Goal: Navigation & Orientation: Understand site structure

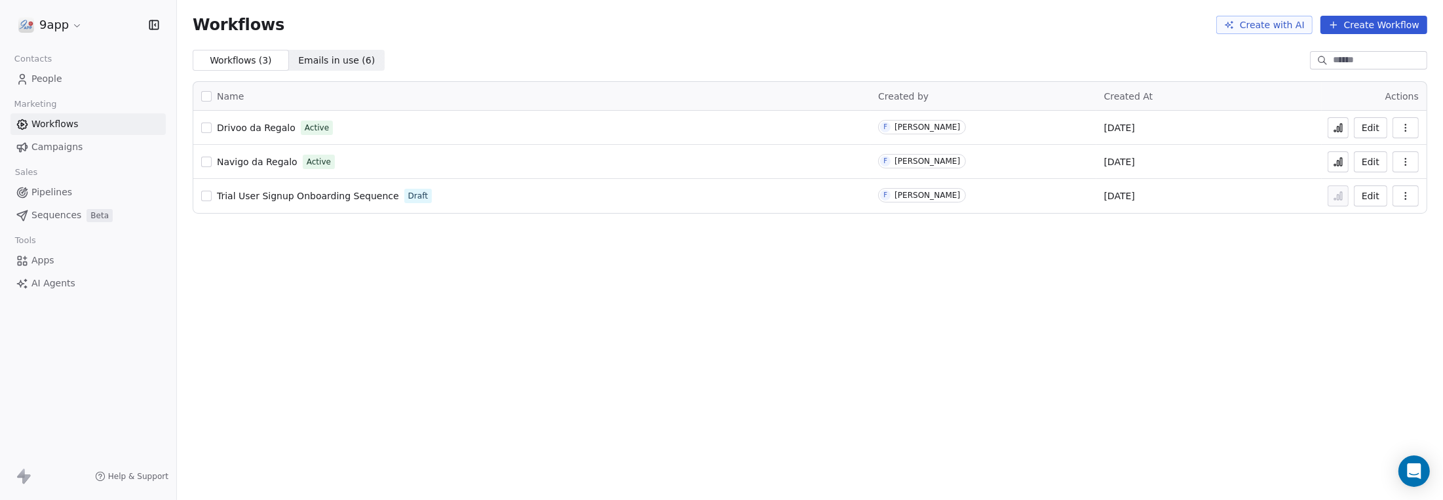
click at [48, 122] on span "Workflows" at bounding box center [54, 124] width 47 height 14
click at [44, 140] on span "Campaigns" at bounding box center [56, 147] width 51 height 14
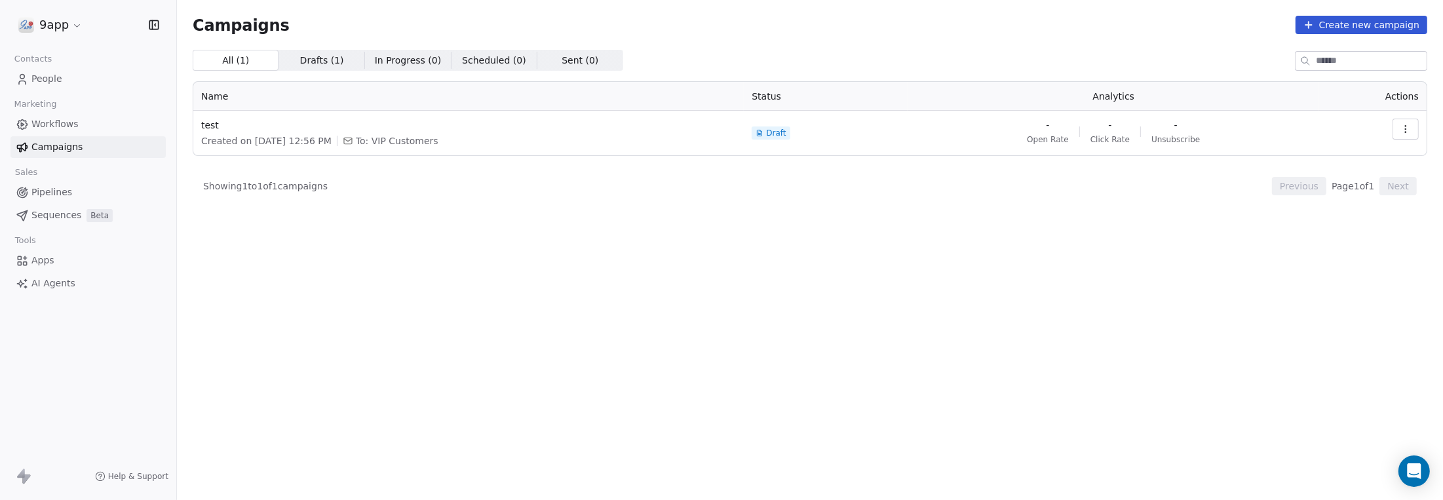
click at [48, 122] on span "Workflows" at bounding box center [54, 124] width 47 height 14
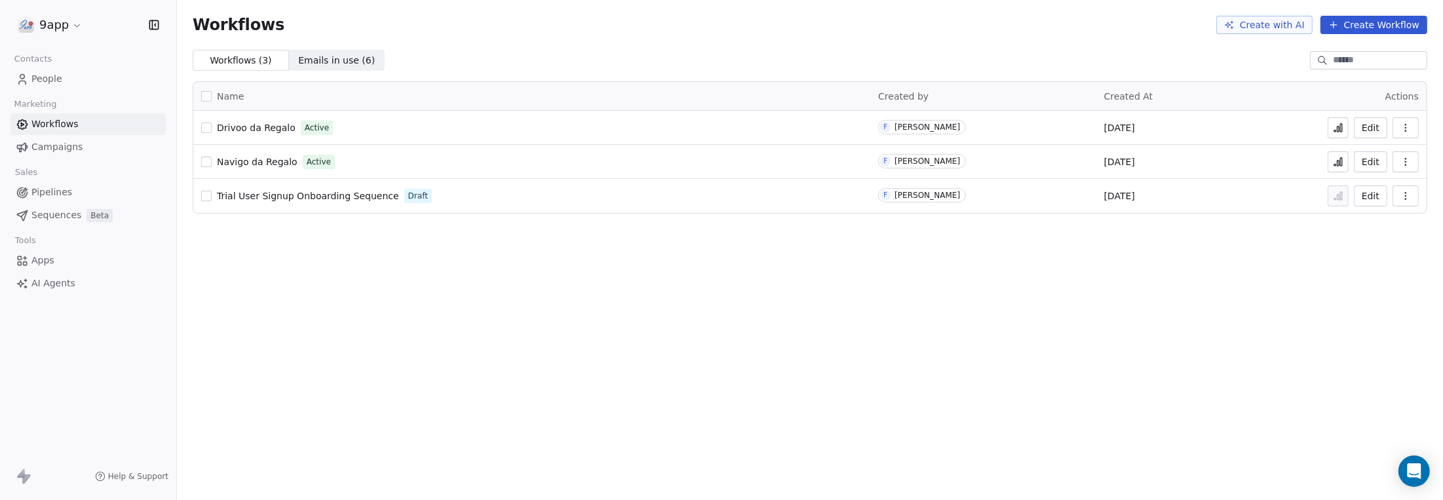
click at [30, 78] on link "People" at bounding box center [87, 79] width 155 height 22
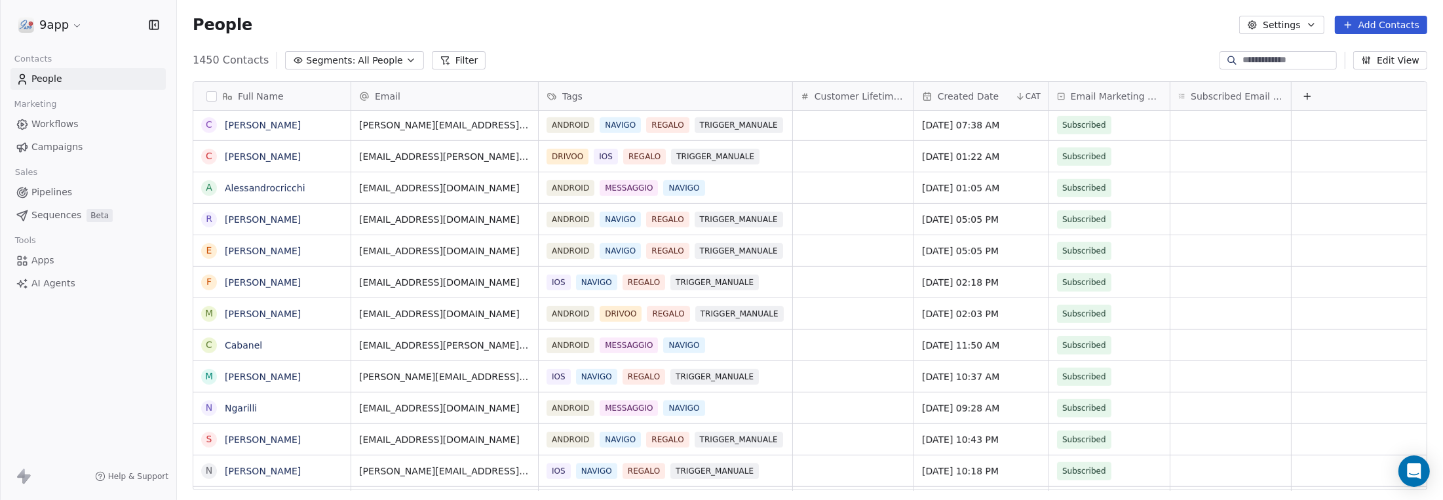
click at [1405, 61] on button "Edit View" at bounding box center [1390, 60] width 74 height 18
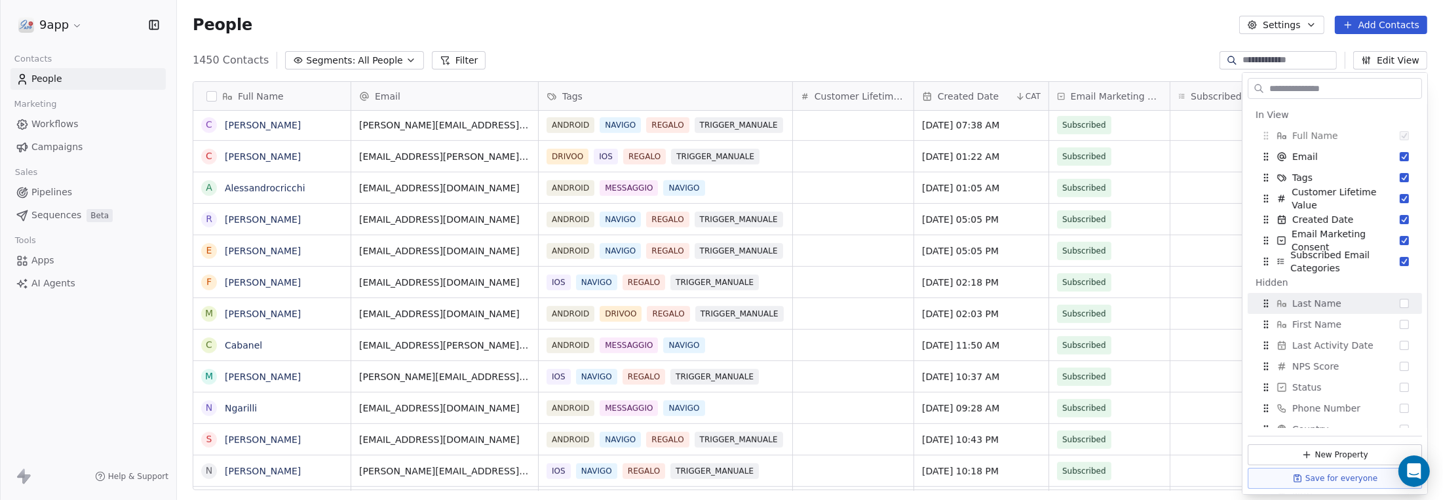
click at [362, 56] on span "All People" at bounding box center [380, 61] width 45 height 14
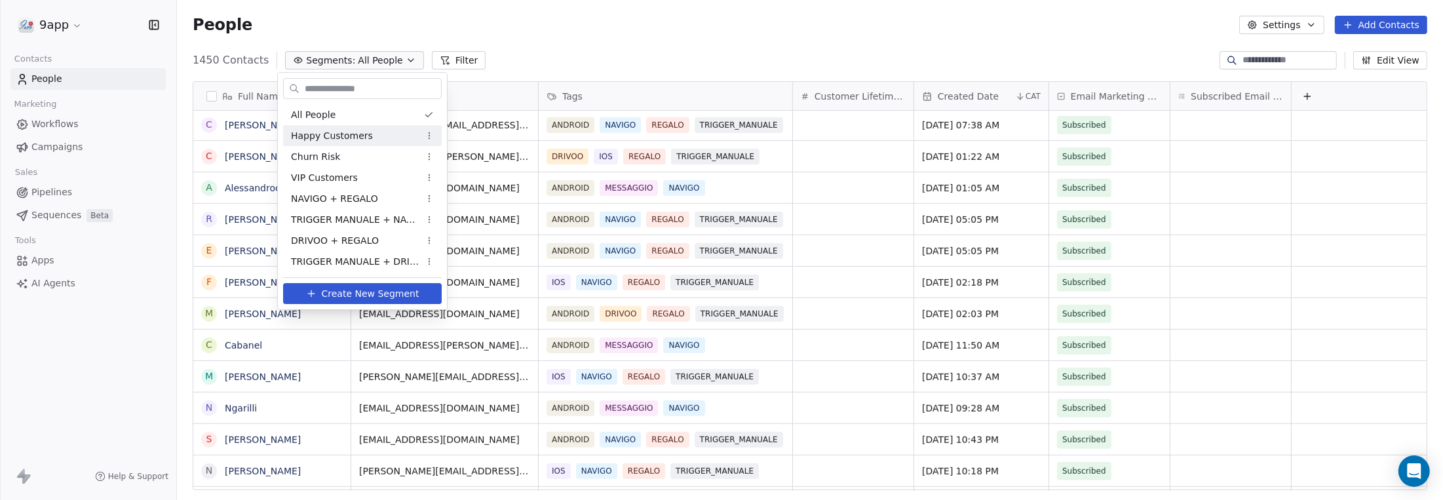
click at [364, 134] on span "Happy Customers" at bounding box center [332, 136] width 82 height 14
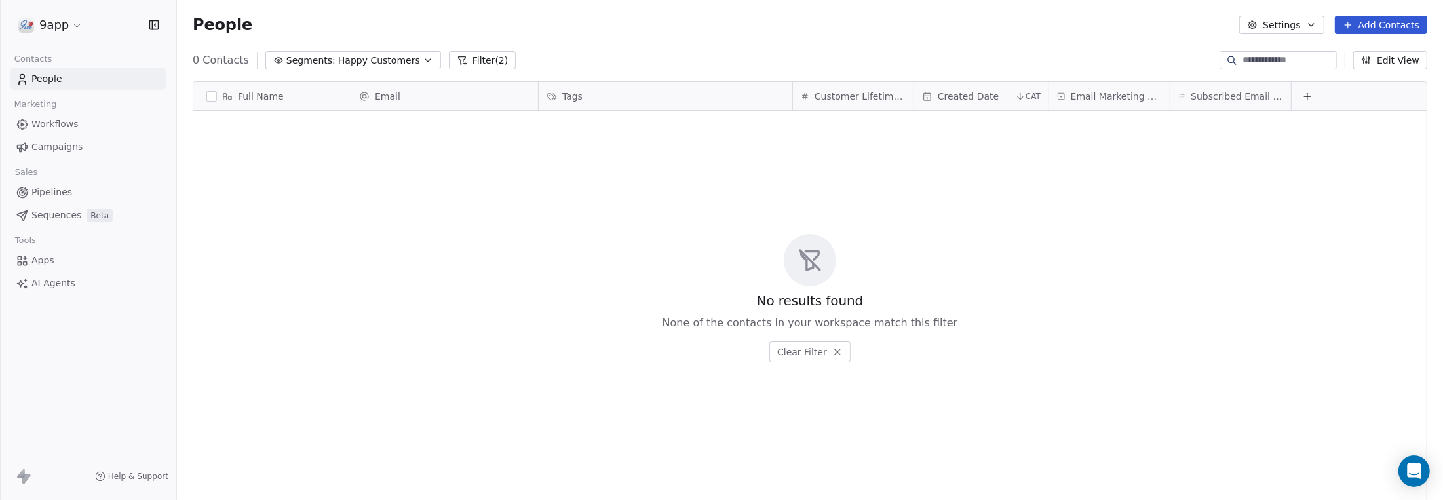
click at [369, 60] on span "Happy Customers" at bounding box center [379, 61] width 82 height 14
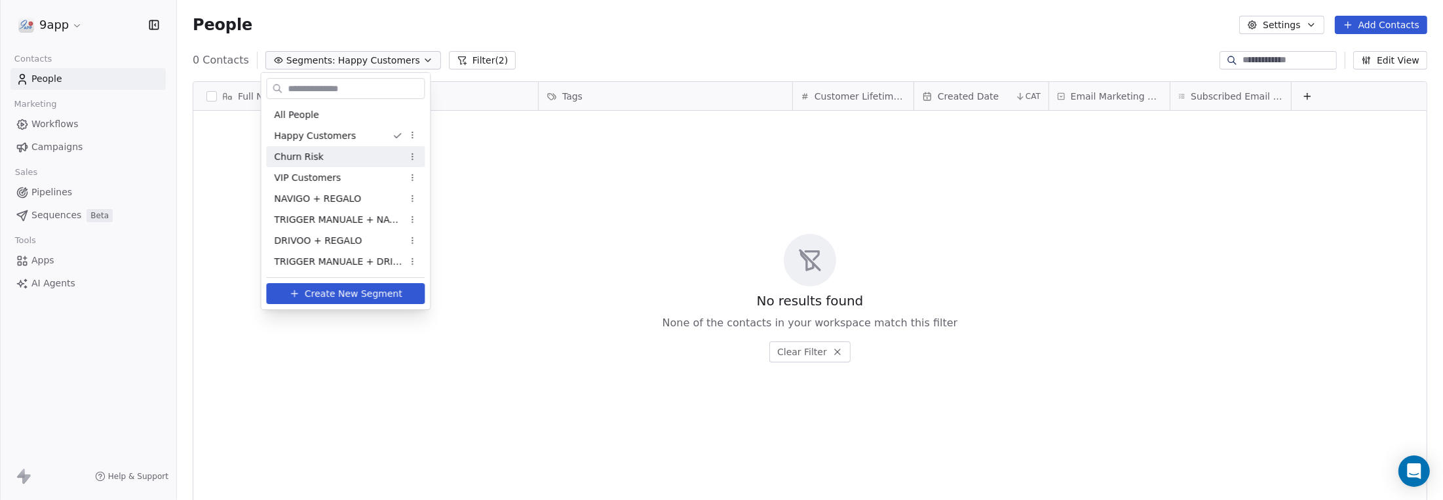
click at [358, 153] on div "Churn Risk" at bounding box center [345, 156] width 159 height 21
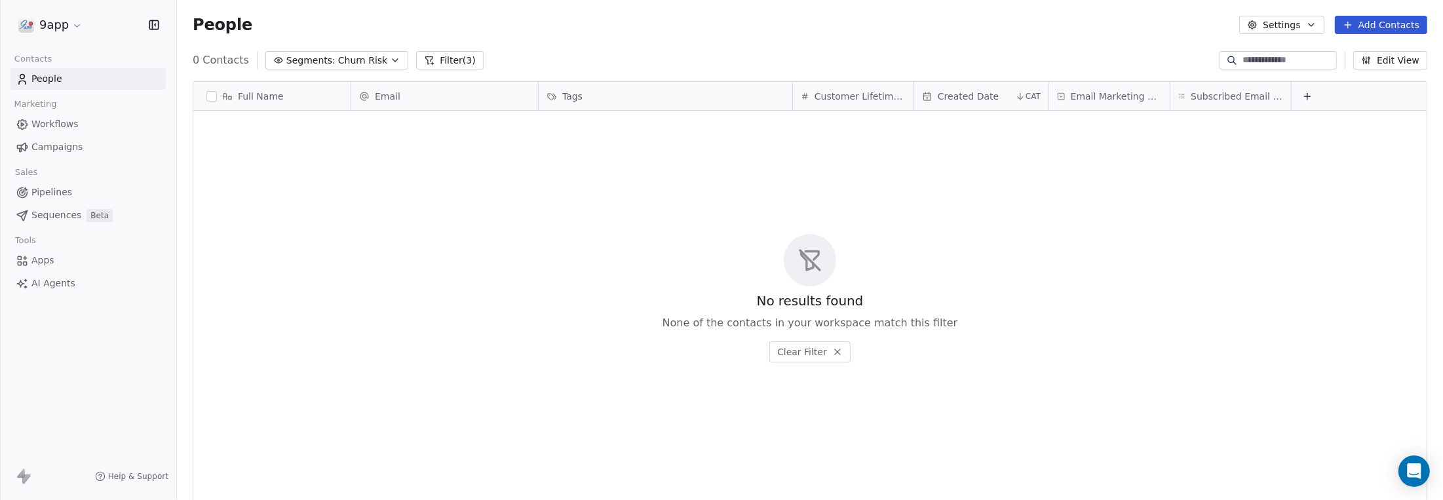
click at [43, 80] on span "People" at bounding box center [46, 79] width 31 height 14
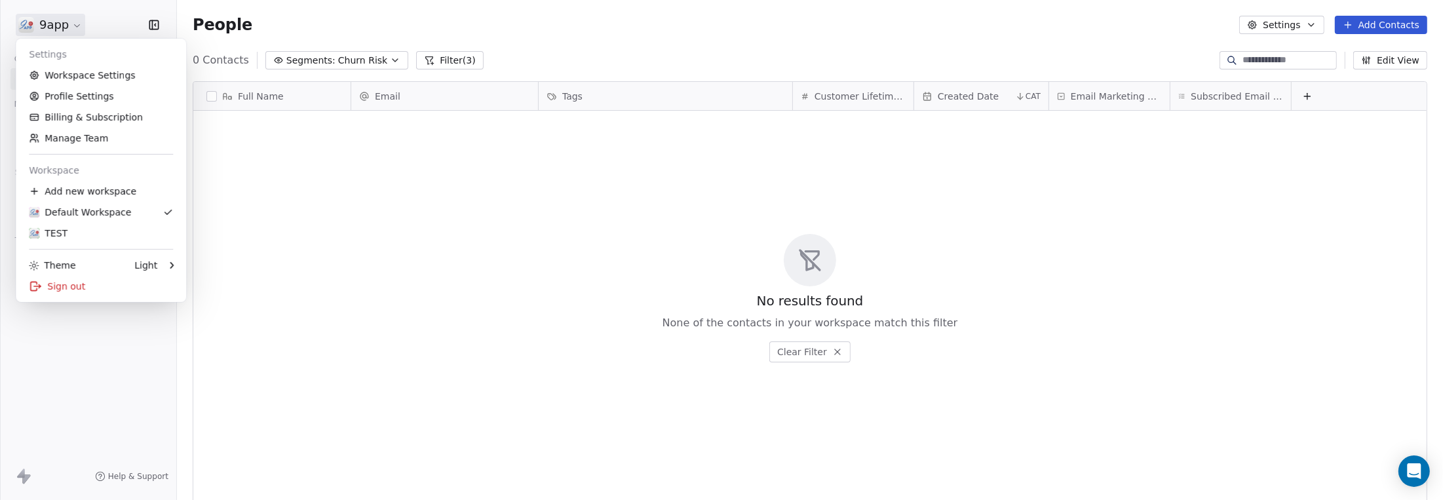
click at [53, 17] on html "9app Contacts People Marketing Workflows Campaigns Sales Pipelines Sequences Be…" at bounding box center [721, 250] width 1443 height 500
click at [67, 93] on link "Profile Settings" at bounding box center [101, 96] width 160 height 21
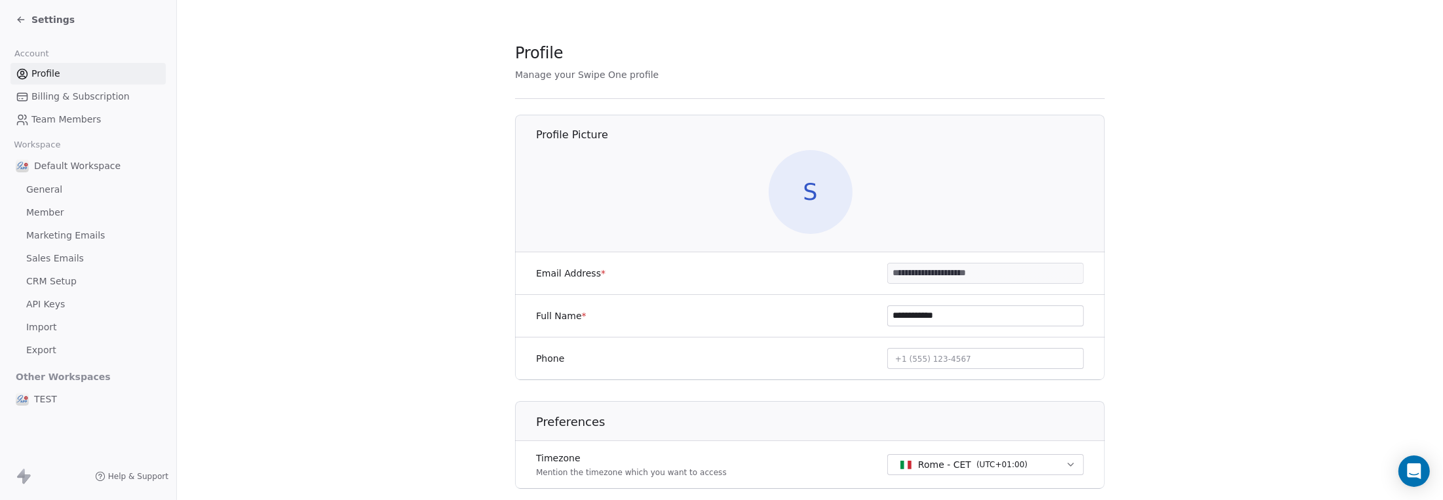
click at [60, 93] on span "Billing & Subscription" at bounding box center [80, 97] width 98 height 14
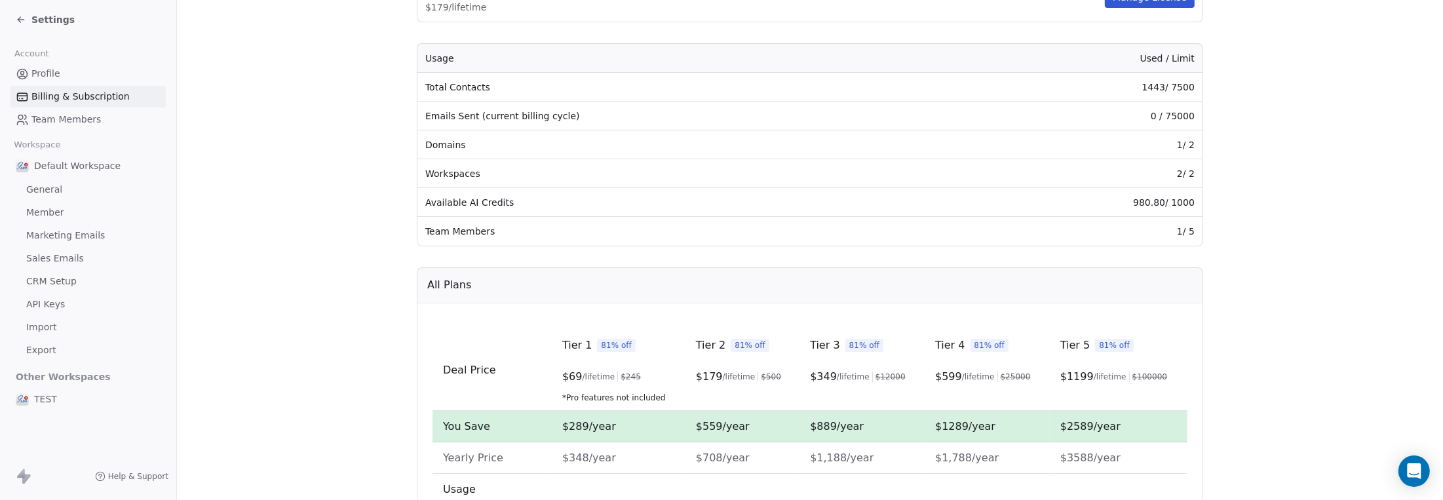
scroll to position [169, 0]
click at [71, 120] on span "Team Members" at bounding box center [65, 120] width 69 height 14
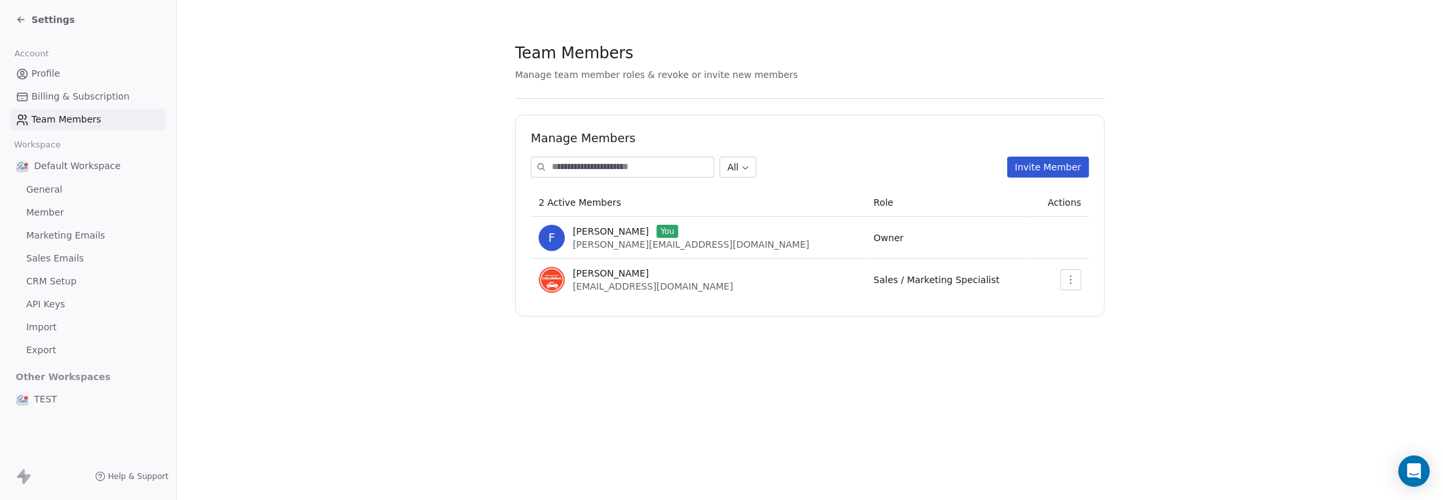
click at [47, 198] on link "General" at bounding box center [87, 190] width 155 height 22
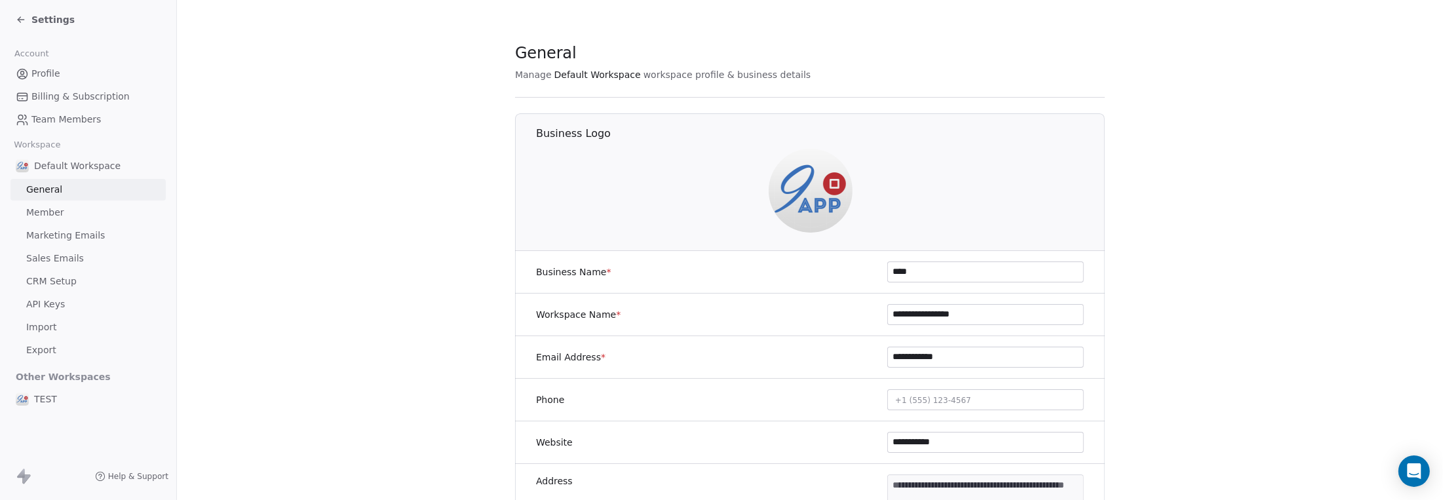
click at [48, 235] on span "Marketing Emails" at bounding box center [65, 236] width 79 height 14
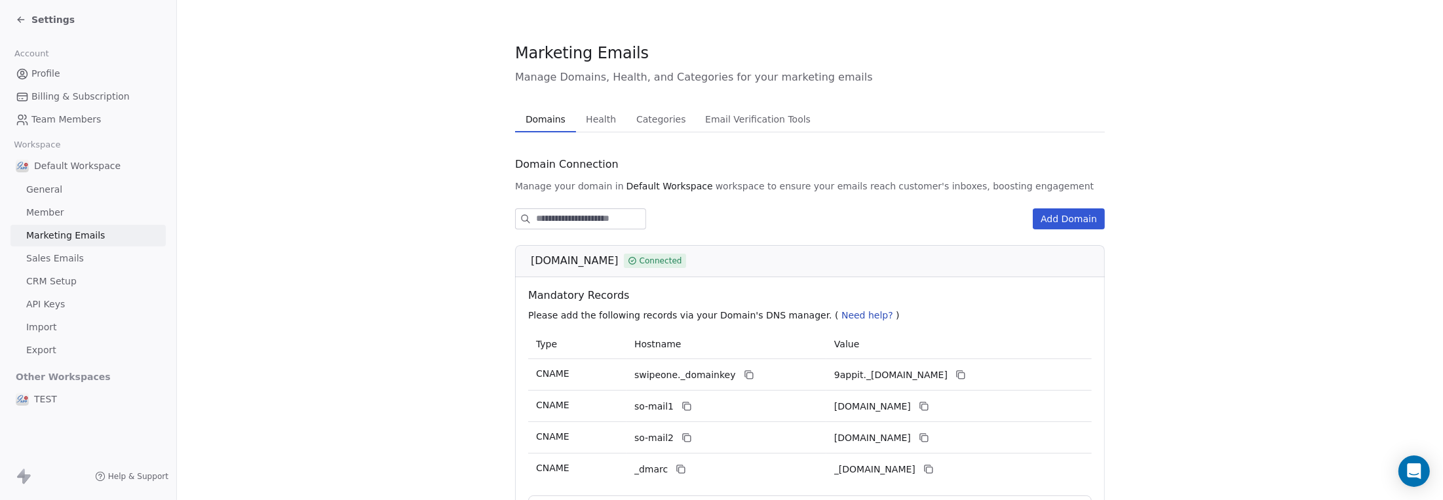
click at [45, 265] on span "Sales Emails" at bounding box center [55, 259] width 58 height 14
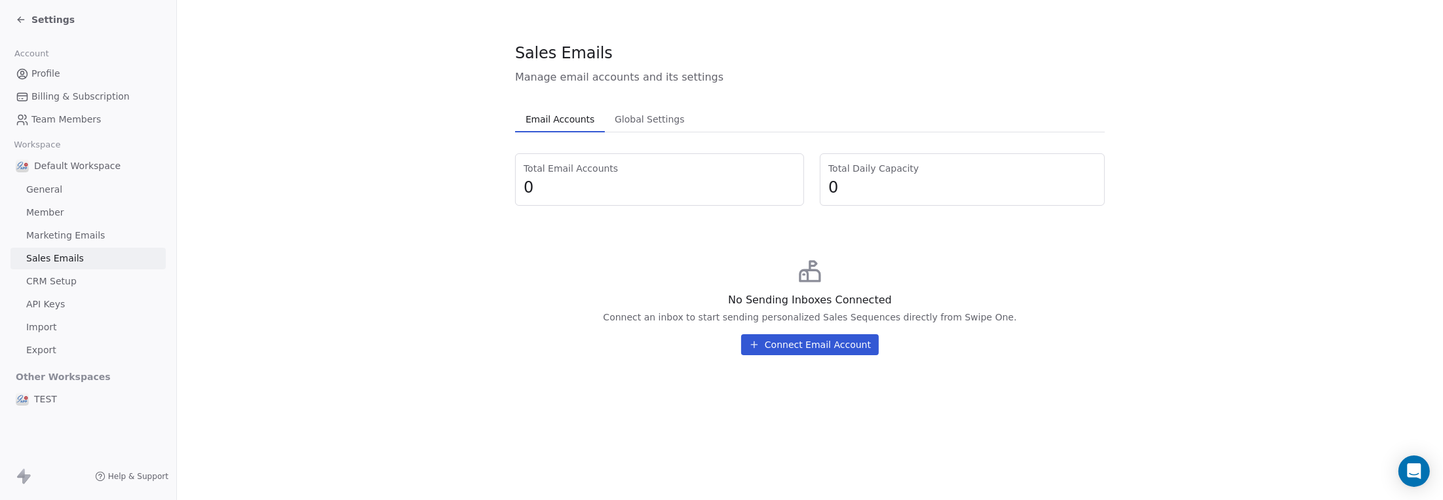
click at [43, 282] on span "CRM Setup" at bounding box center [51, 281] width 50 height 14
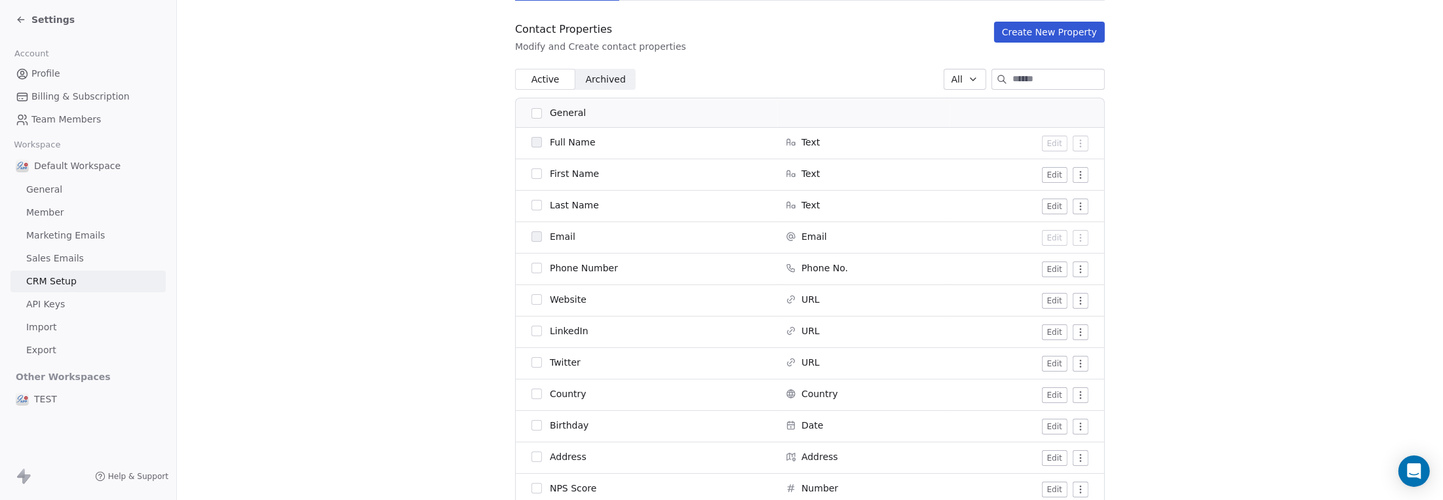
scroll to position [64, 0]
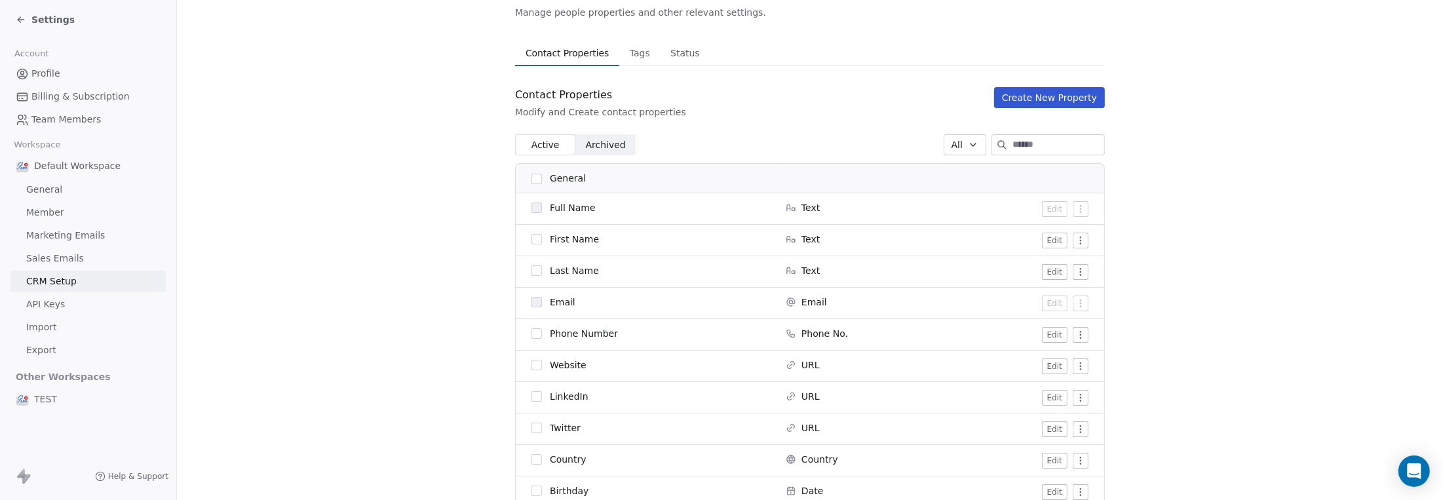
click at [594, 140] on span "Archived" at bounding box center [606, 145] width 40 height 14
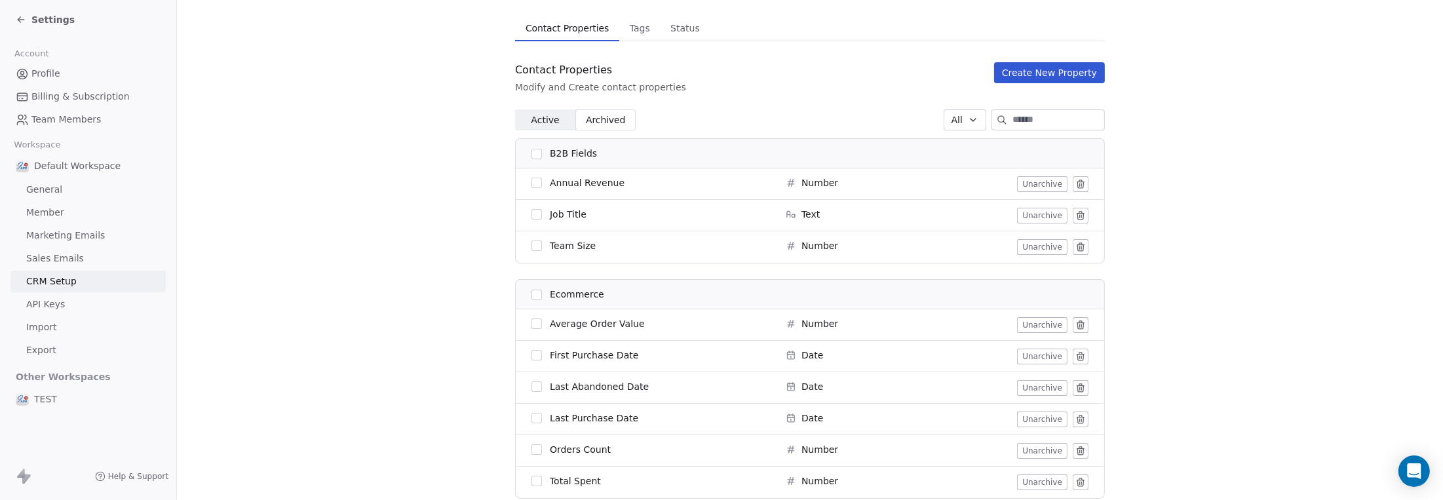
scroll to position [12, 0]
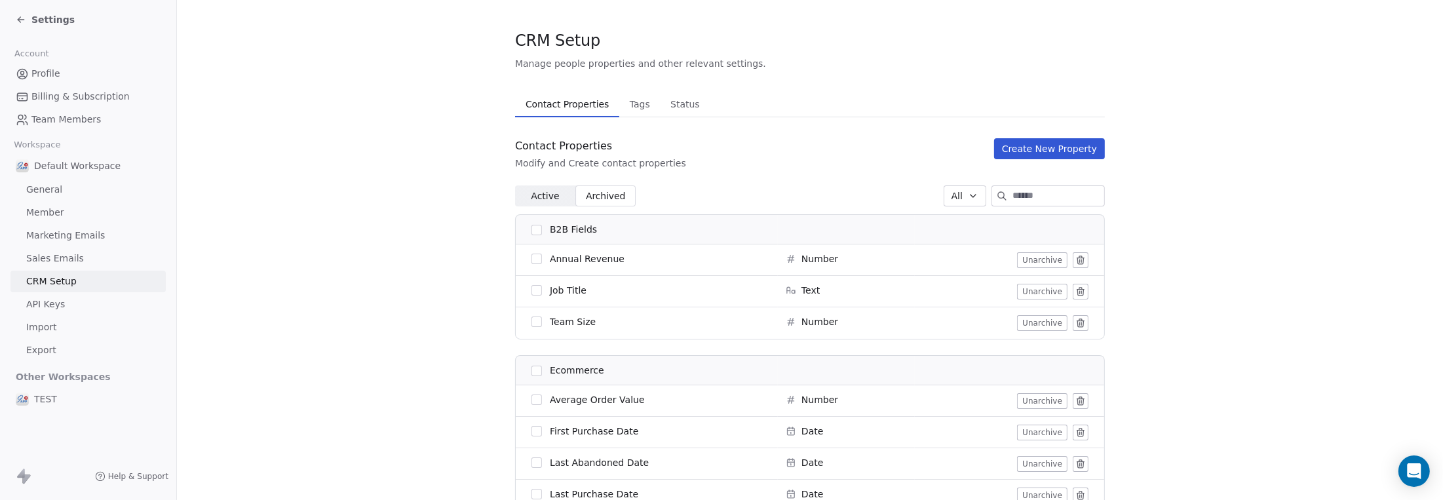
click at [531, 193] on span "Active" at bounding box center [545, 196] width 28 height 14
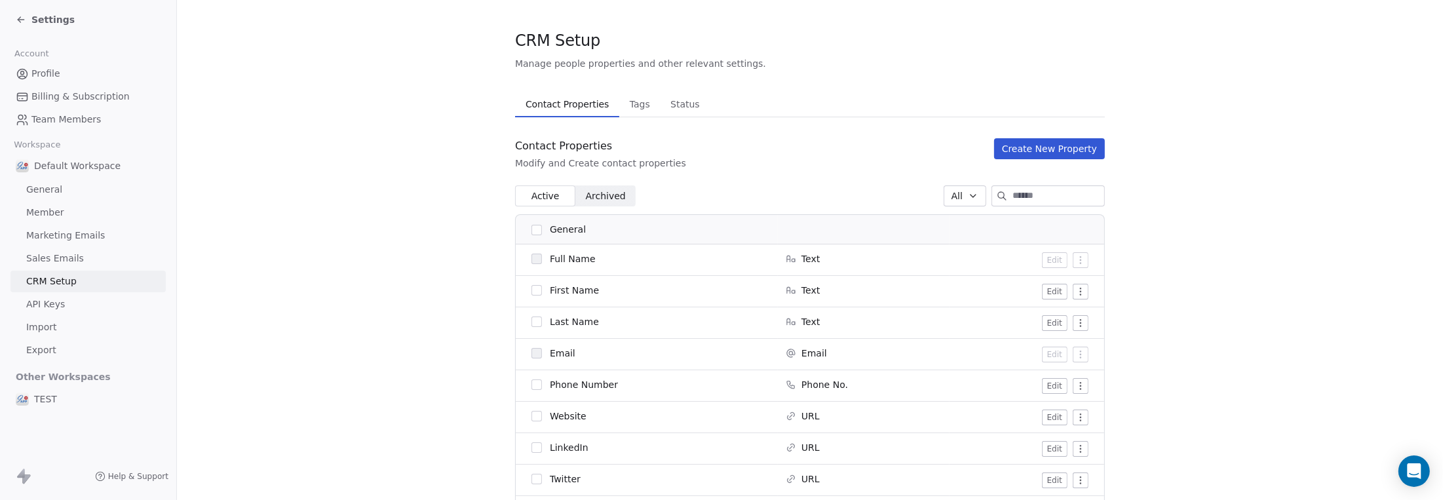
click at [675, 108] on span "Status" at bounding box center [685, 104] width 40 height 18
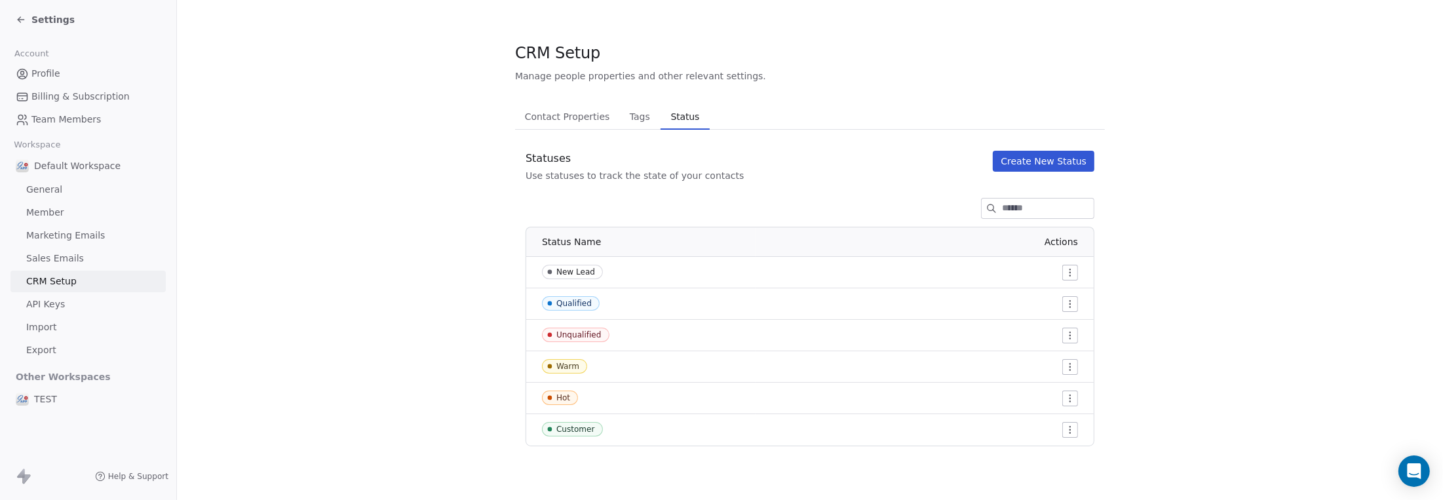
click at [633, 114] on span "Tags" at bounding box center [639, 116] width 31 height 18
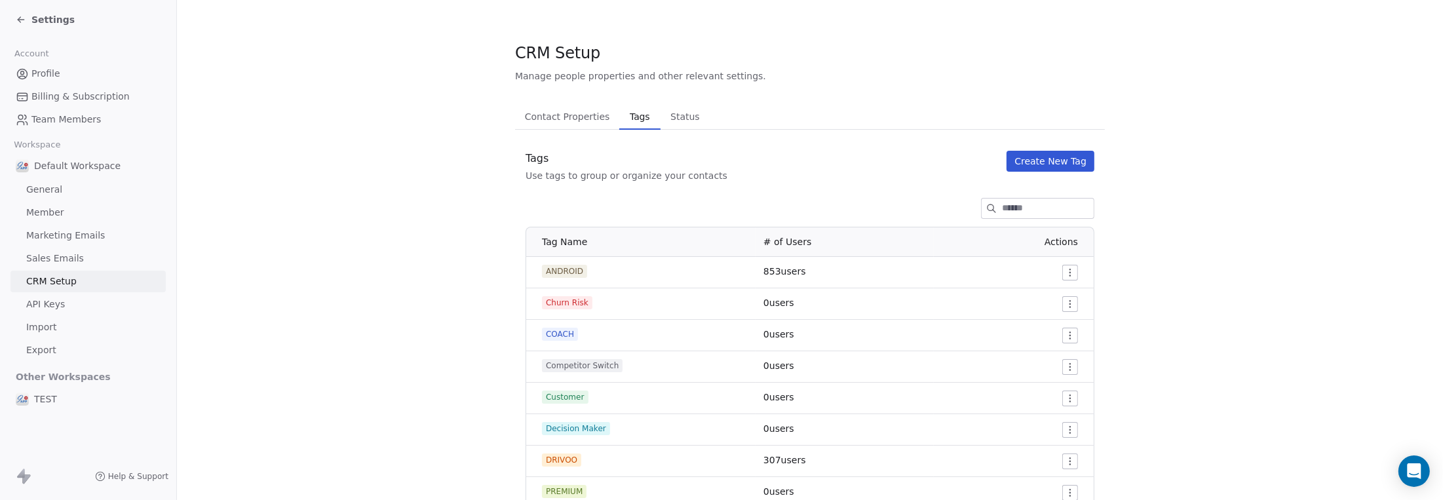
click at [33, 72] on span "Profile" at bounding box center [45, 74] width 29 height 14
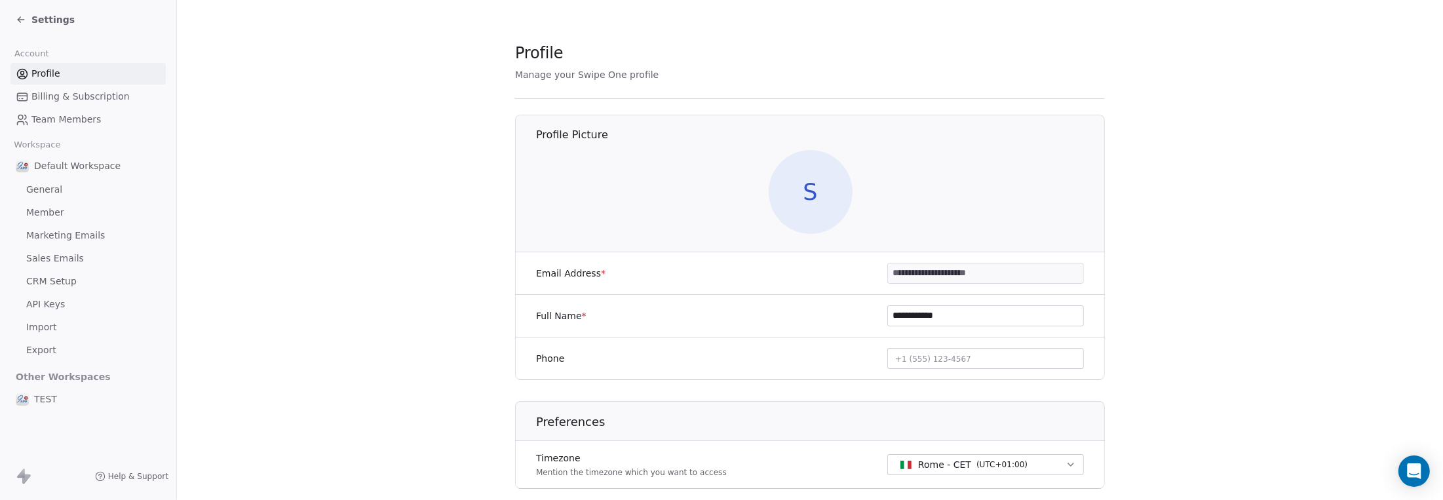
click at [50, 120] on span "Team Members" at bounding box center [65, 120] width 69 height 14
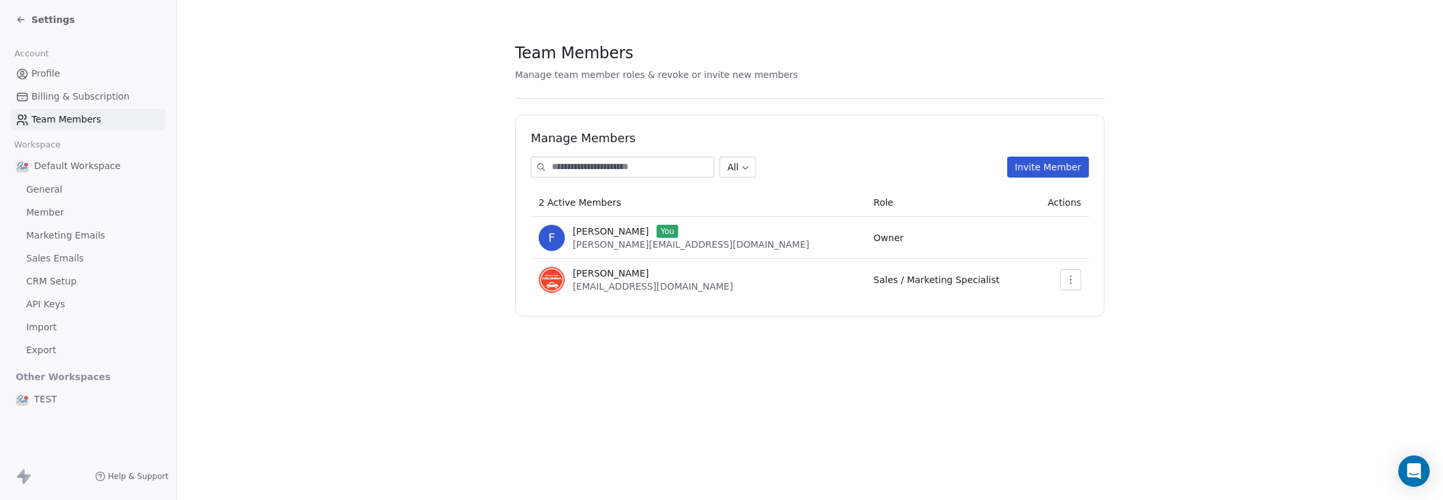
click at [53, 99] on span "Billing & Subscription" at bounding box center [80, 97] width 98 height 14
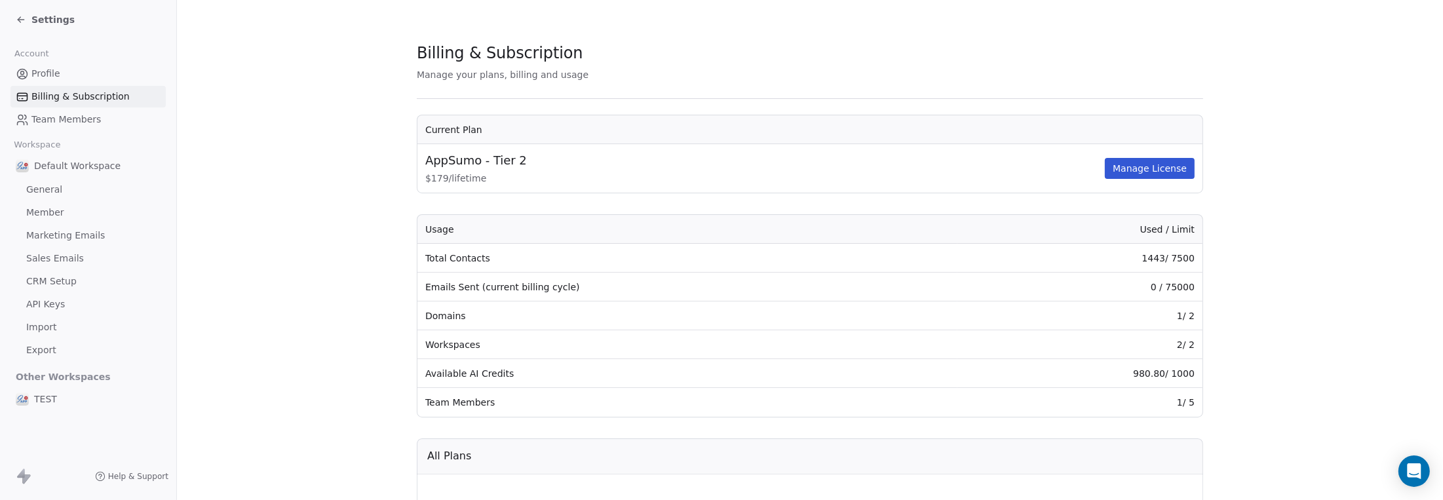
click at [51, 75] on span "Profile" at bounding box center [45, 74] width 29 height 14
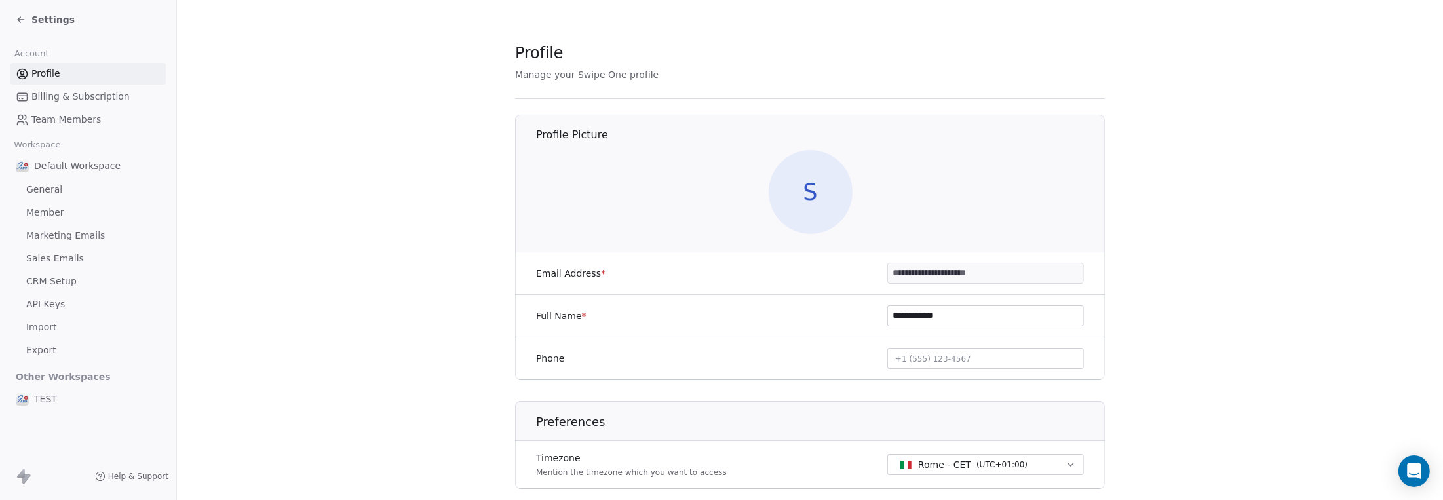
click at [47, 187] on span "General" at bounding box center [44, 190] width 36 height 14
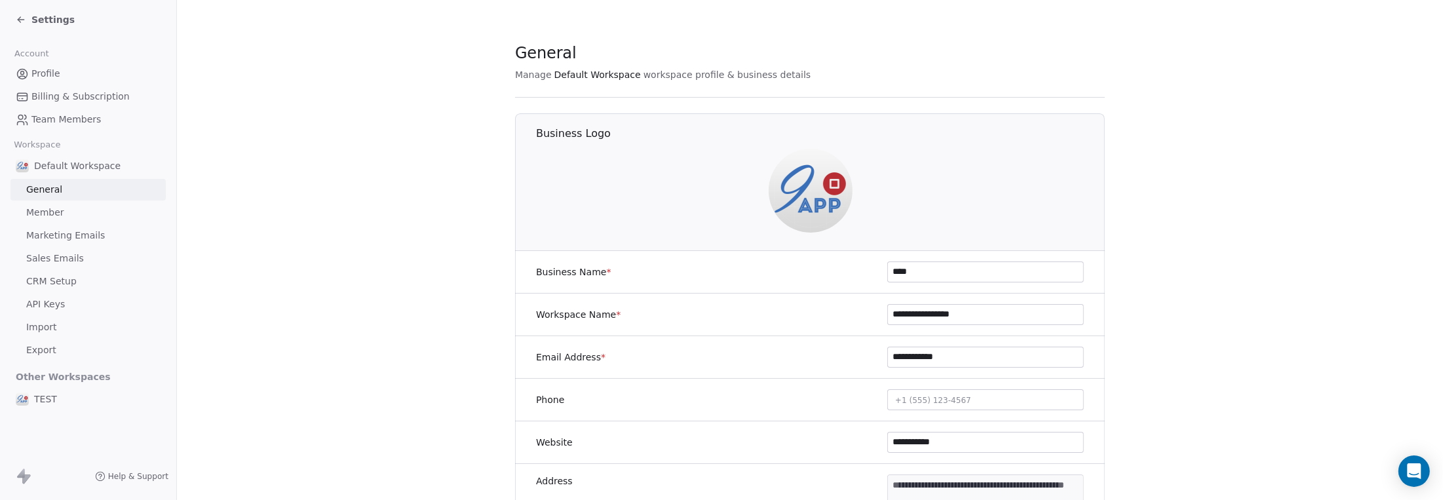
click at [55, 174] on div "Default Workspace" at bounding box center [87, 166] width 155 height 24
click at [56, 168] on span "Default Workspace" at bounding box center [77, 165] width 86 height 13
click at [36, 209] on span "Member" at bounding box center [45, 213] width 38 height 14
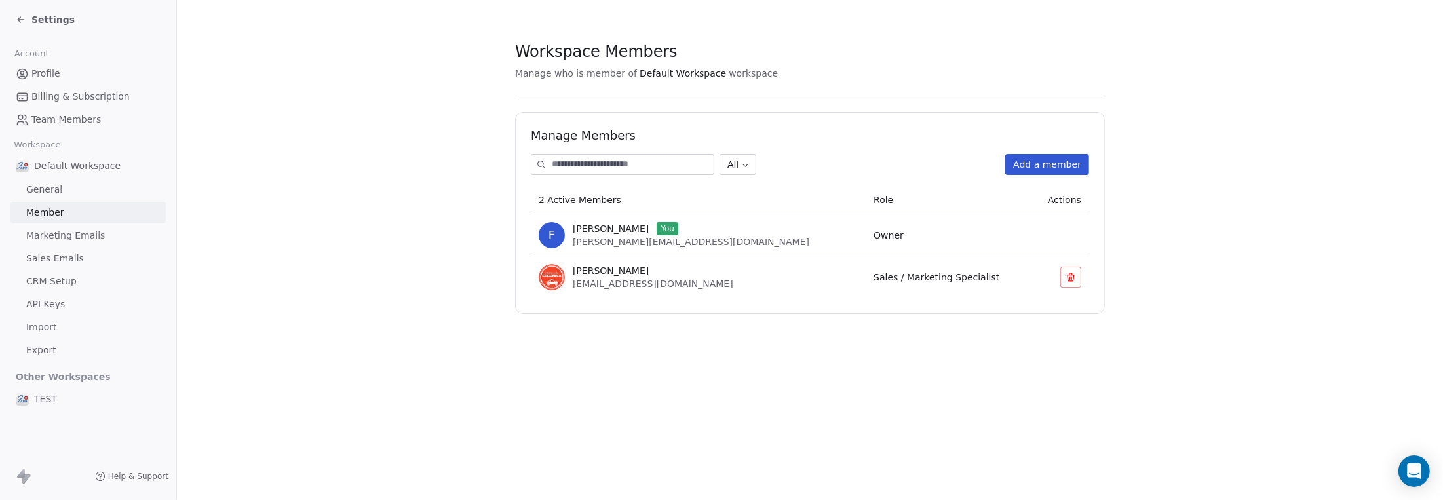
click at [39, 164] on span "Default Workspace" at bounding box center [77, 165] width 86 height 13
click at [36, 193] on span "General" at bounding box center [44, 190] width 36 height 14
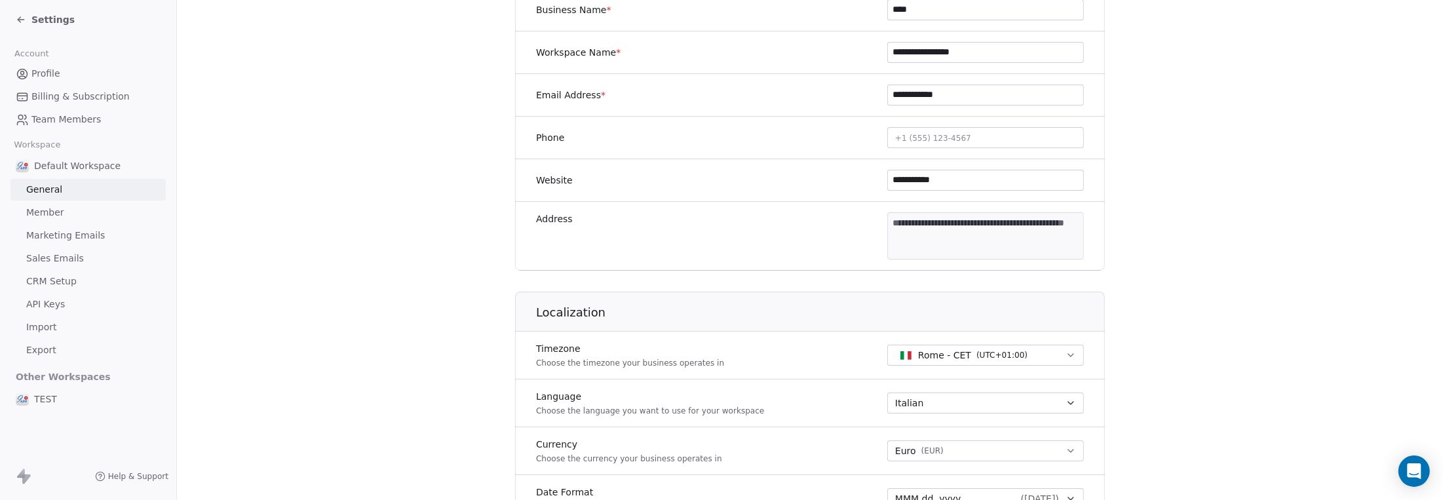
scroll to position [459, 0]
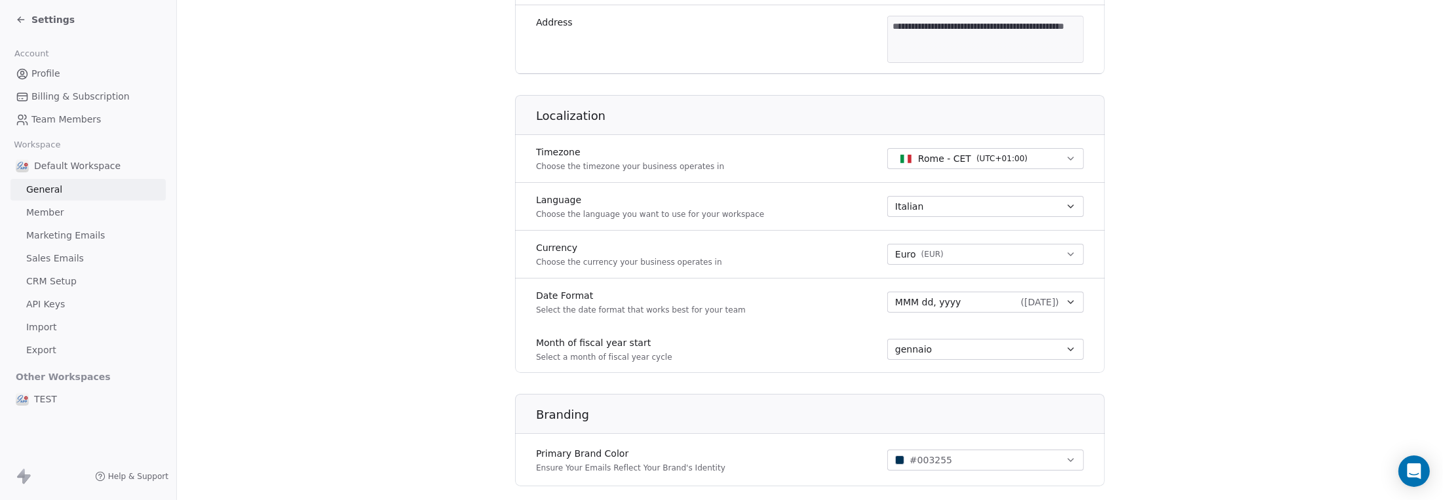
click at [68, 236] on span "Marketing Emails" at bounding box center [65, 236] width 79 height 14
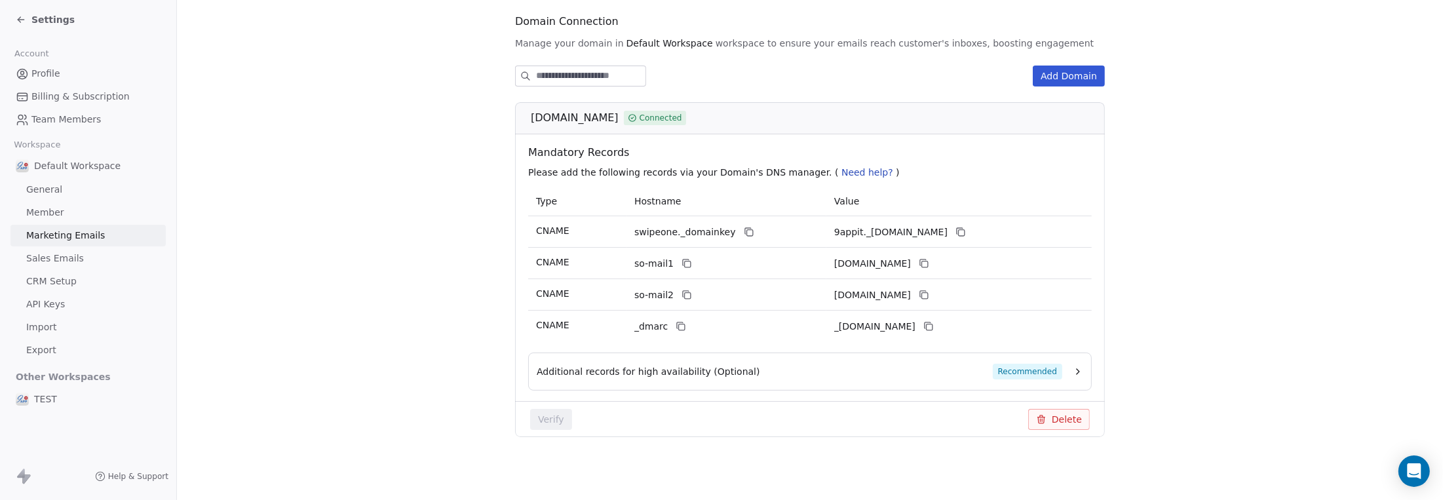
scroll to position [142, 0]
click at [62, 261] on span "Sales Emails" at bounding box center [55, 259] width 58 height 14
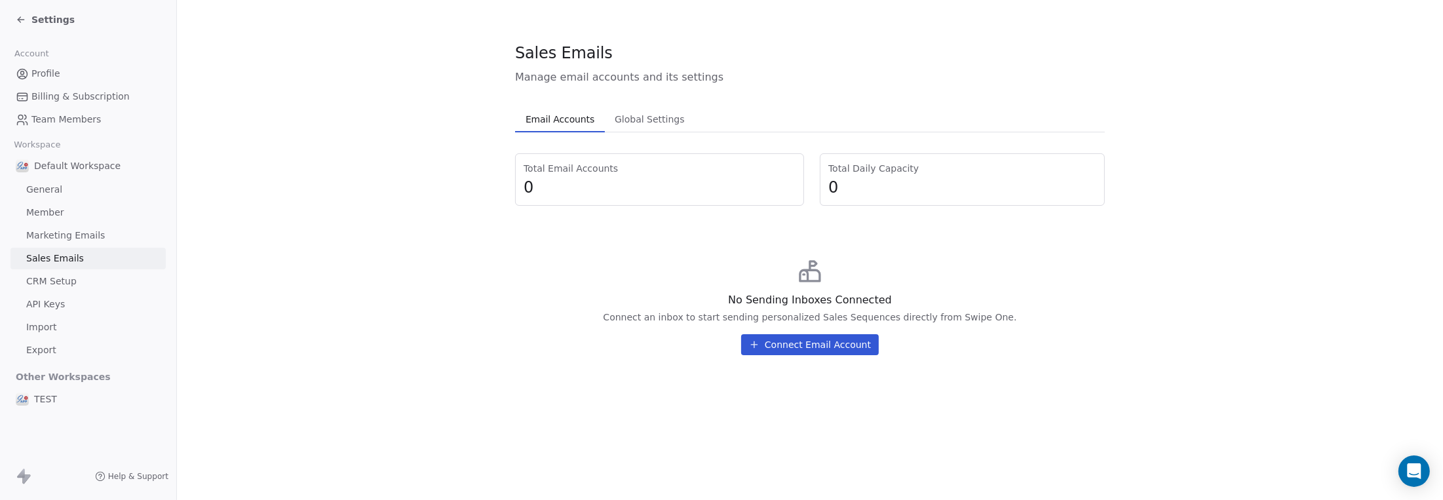
click at [53, 186] on span "General" at bounding box center [44, 190] width 36 height 14
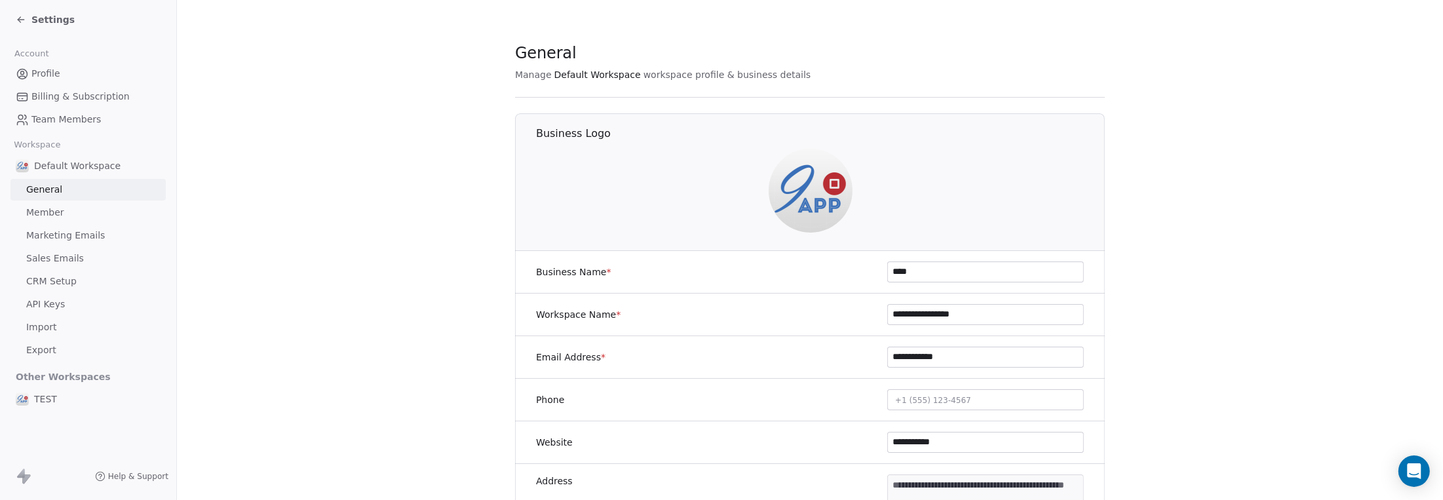
click at [51, 120] on span "Team Members" at bounding box center [65, 120] width 69 height 14
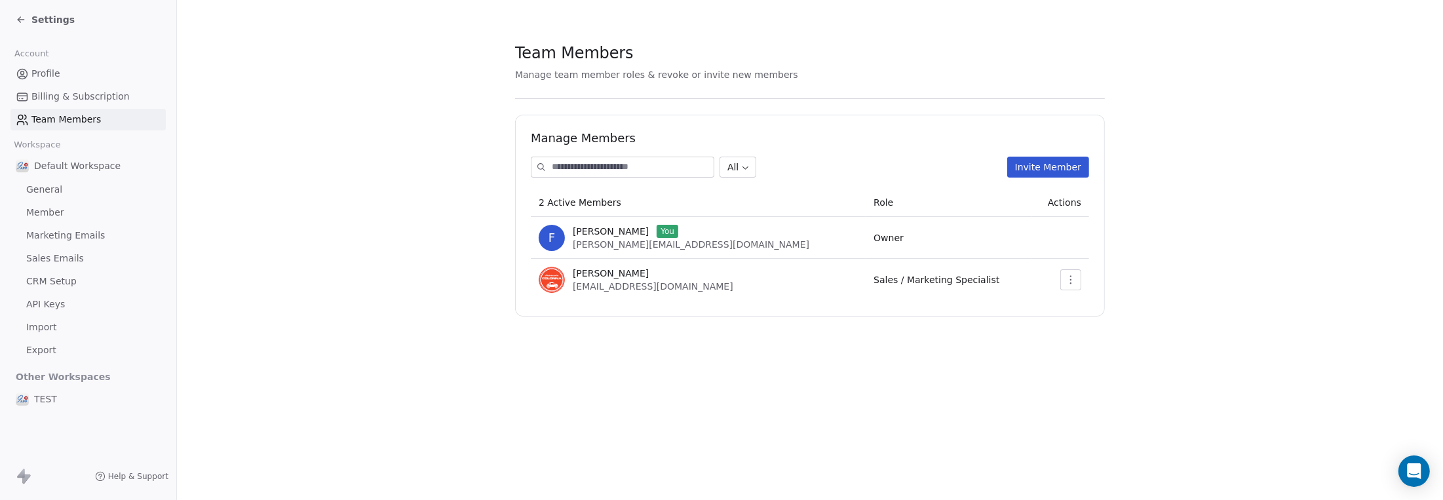
click at [51, 96] on span "Billing & Subscription" at bounding box center [80, 97] width 98 height 14
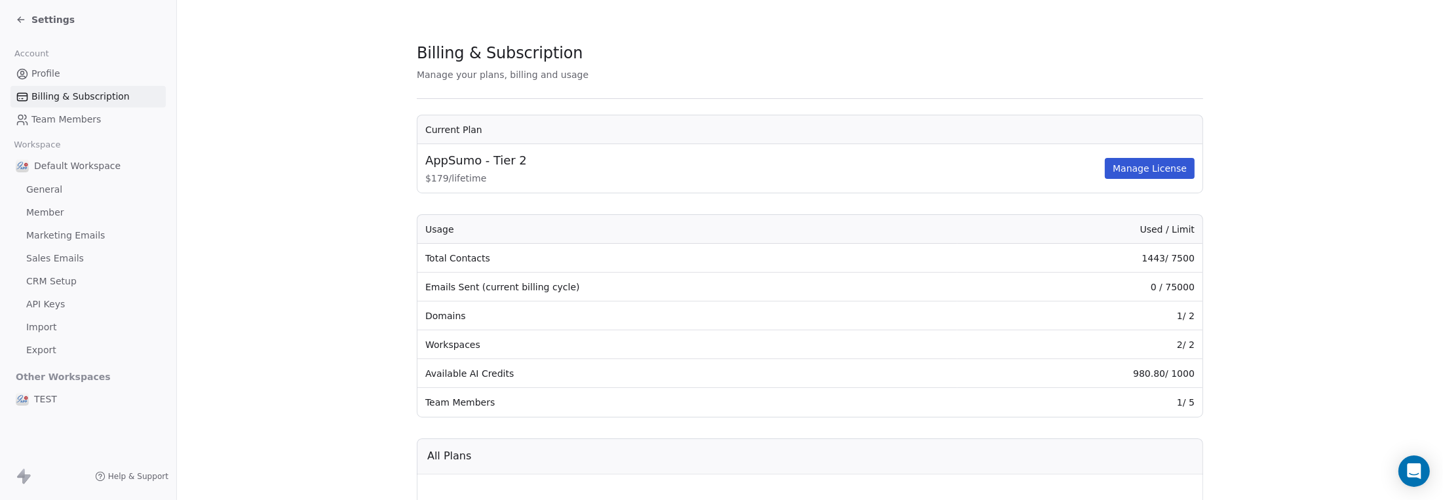
click at [47, 73] on span "Profile" at bounding box center [45, 74] width 29 height 14
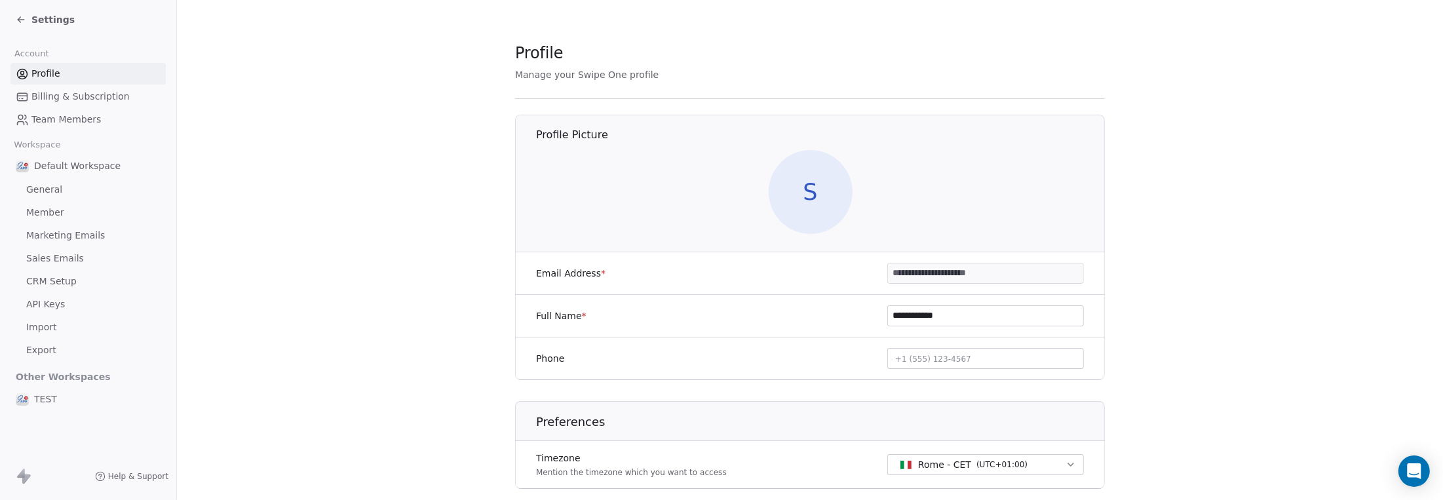
click at [20, 20] on icon at bounding box center [21, 20] width 6 height 0
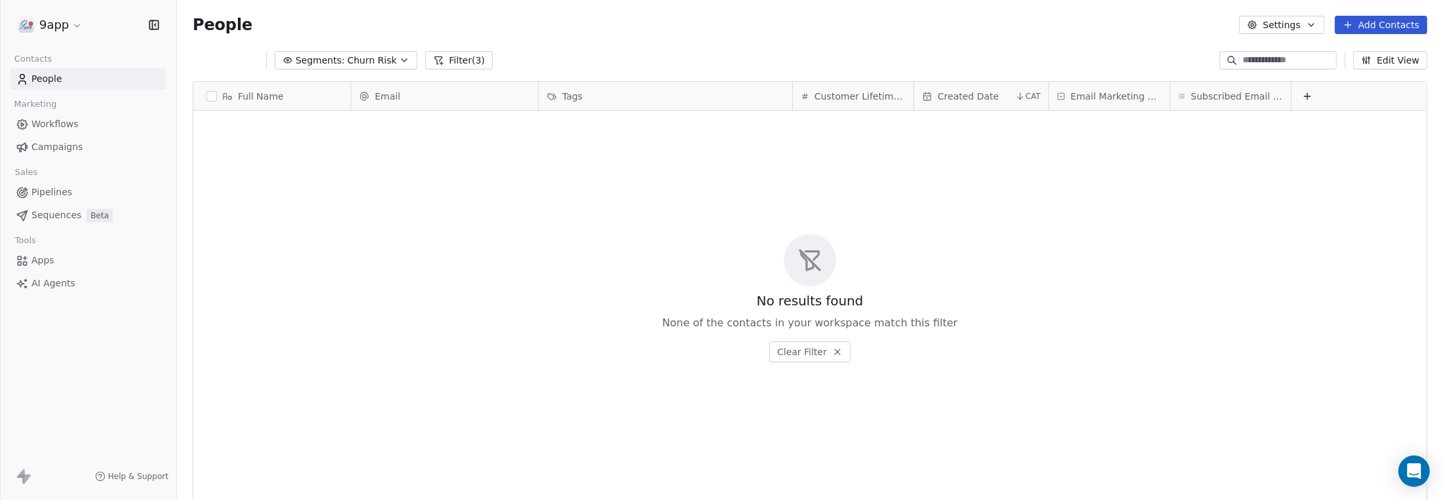
scroll to position [430, 1256]
click at [286, 58] on span "Segments:" at bounding box center [310, 61] width 49 height 14
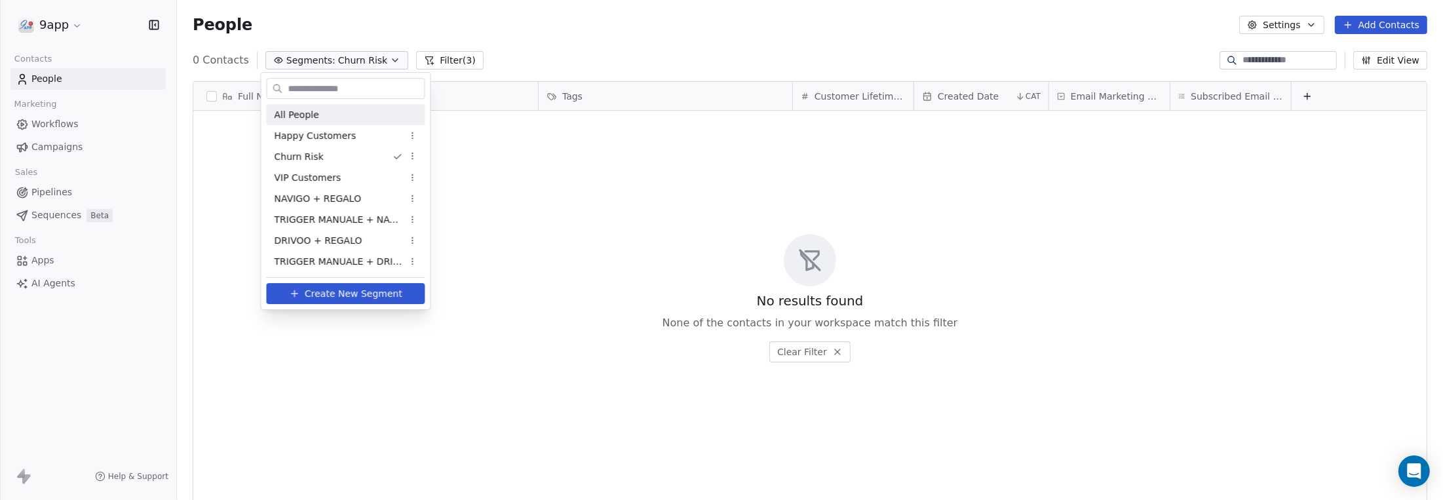
click at [296, 119] on span "All People" at bounding box center [296, 115] width 45 height 14
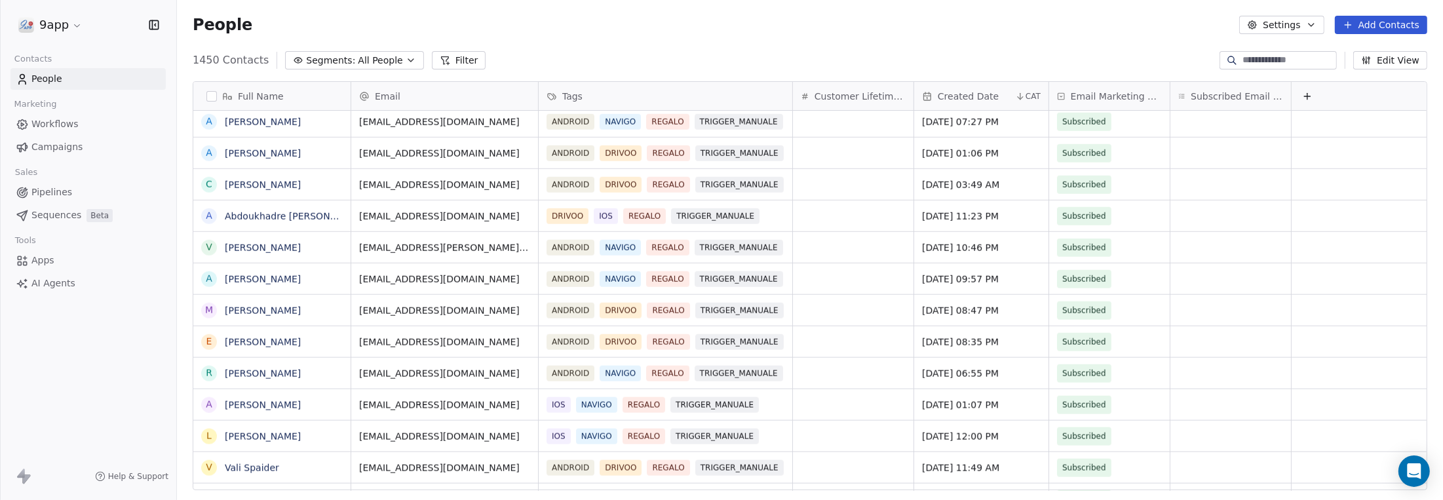
scroll to position [2144, 0]
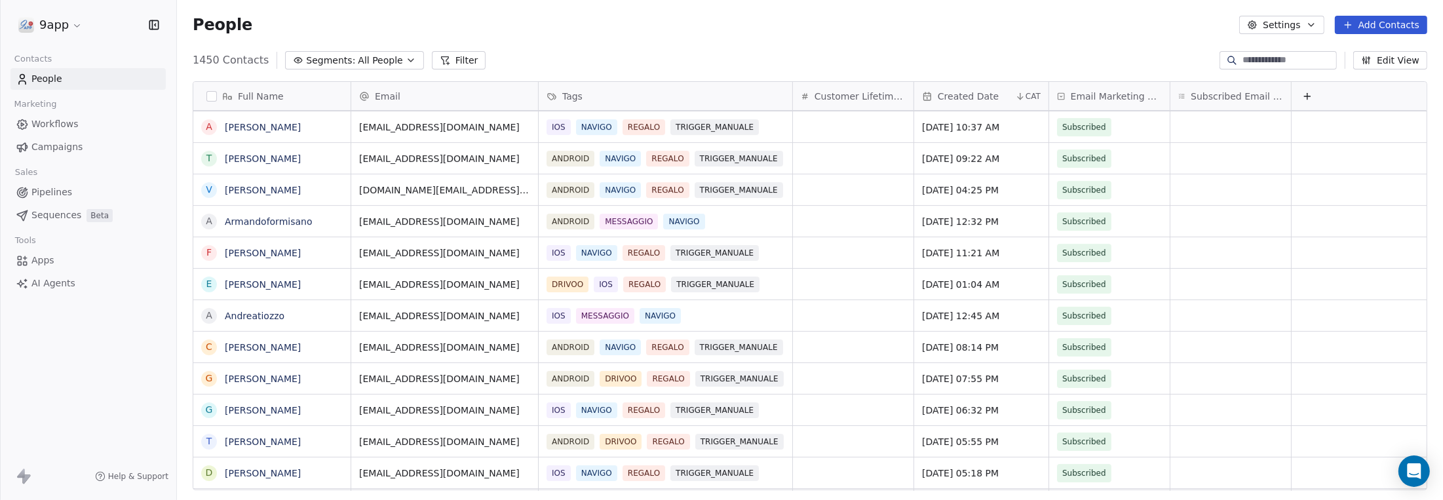
click at [982, 94] on span "Created Date" at bounding box center [967, 96] width 61 height 13
click at [949, 146] on span "Sort Descending" at bounding box center [976, 144] width 76 height 13
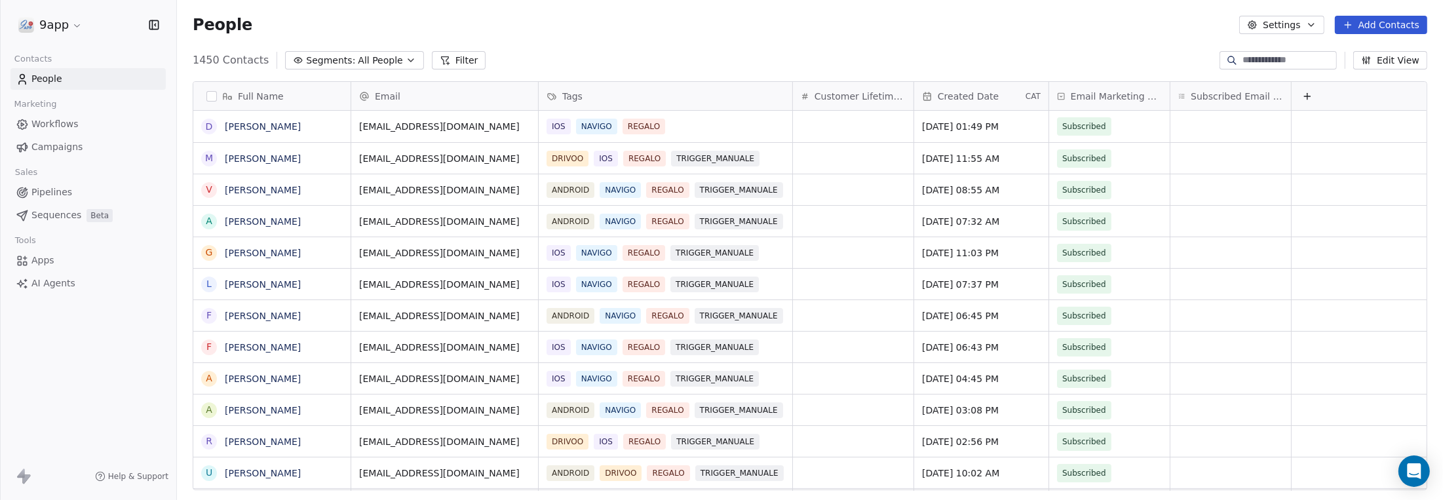
click at [959, 92] on span "Created Date" at bounding box center [967, 96] width 61 height 13
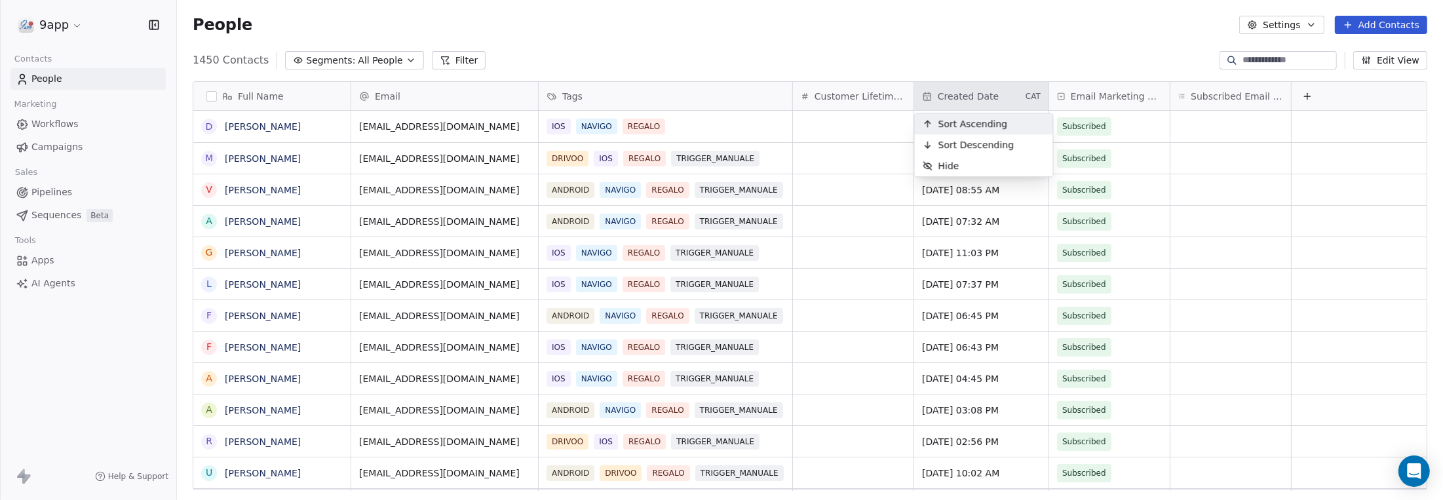
click at [953, 123] on span "Sort Ascending" at bounding box center [972, 123] width 69 height 13
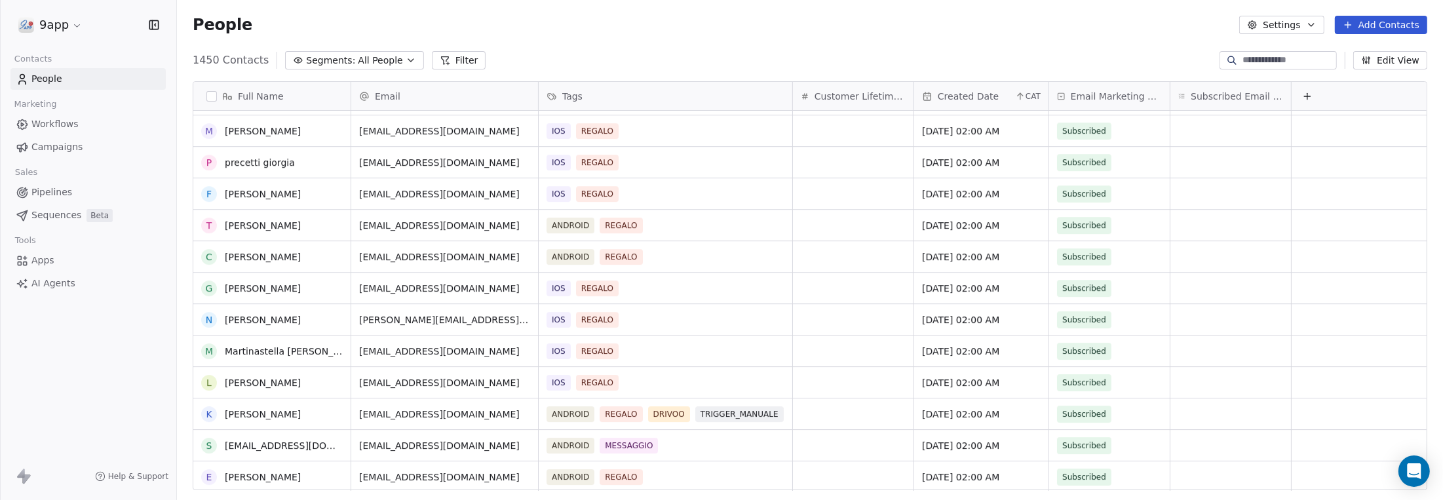
scroll to position [11071, 0]
